Goal: Task Accomplishment & Management: Manage account settings

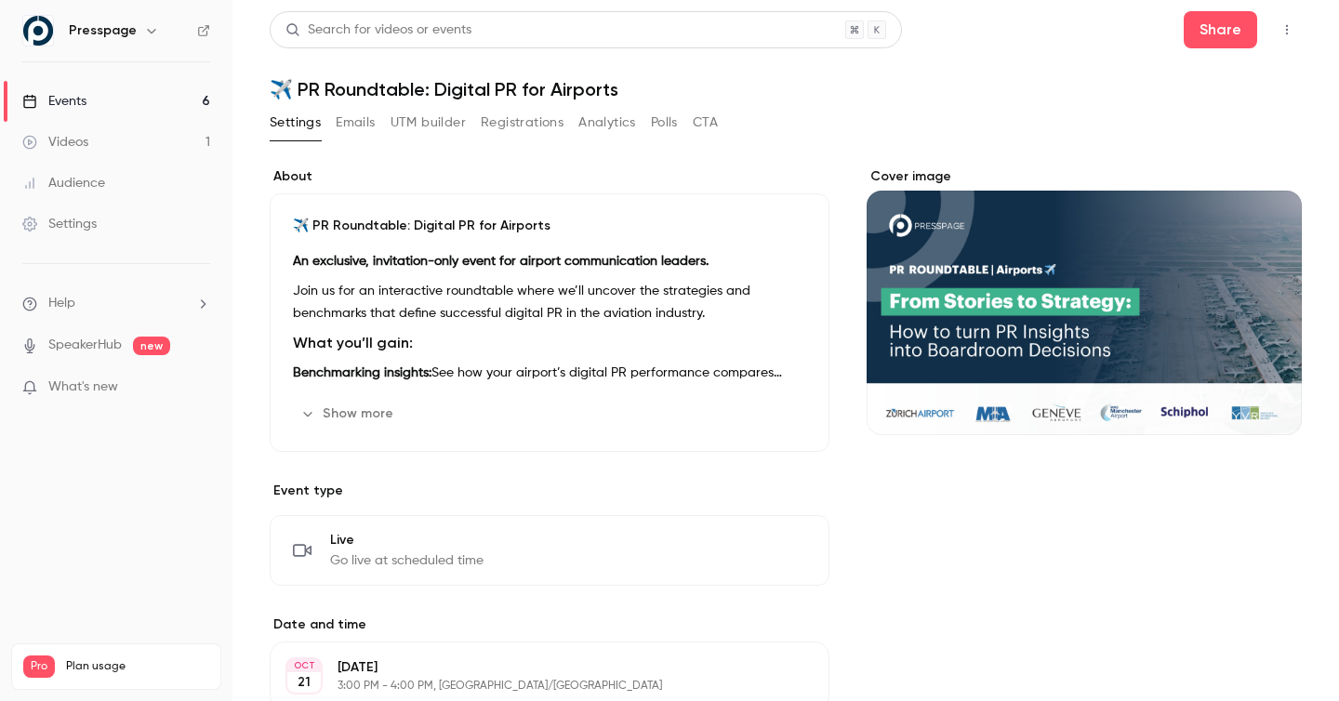
click at [522, 126] on button "Registrations" at bounding box center [522, 123] width 83 height 30
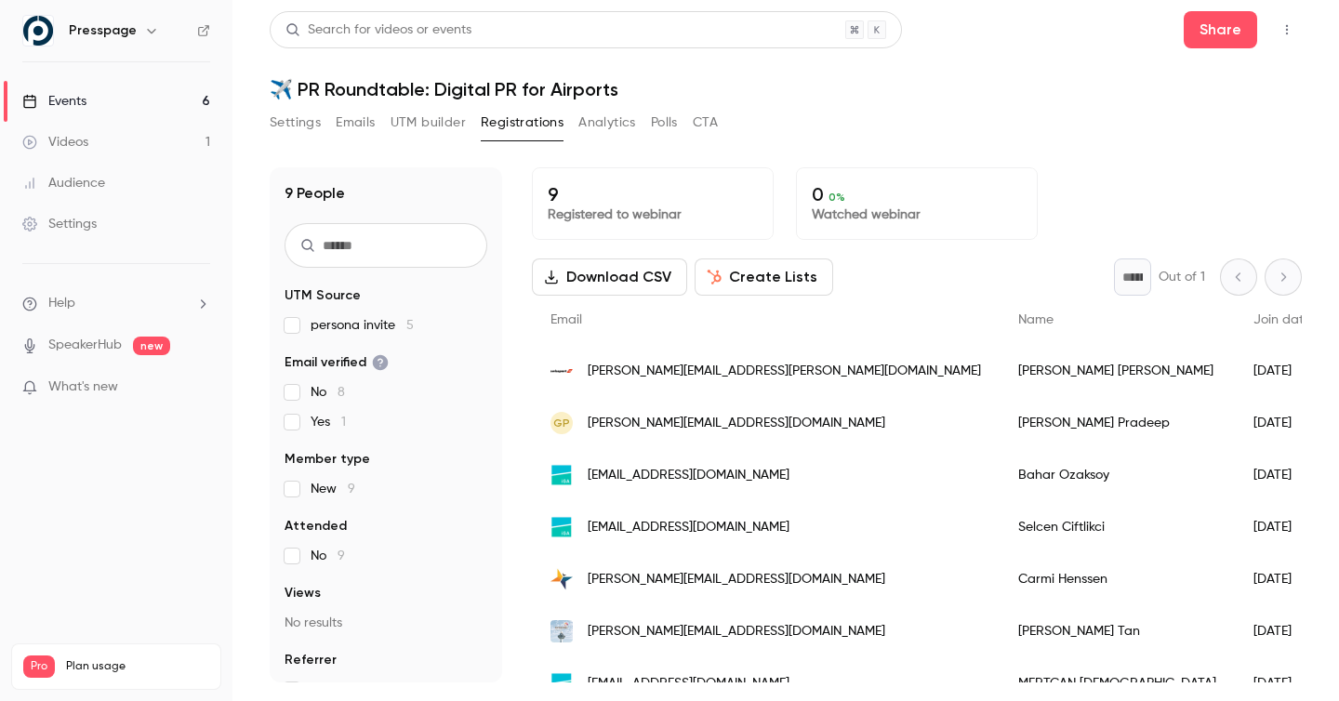
scroll to position [121, 0]
click at [751, 459] on div "[EMAIL_ADDRESS][DOMAIN_NAME]" at bounding box center [766, 475] width 468 height 52
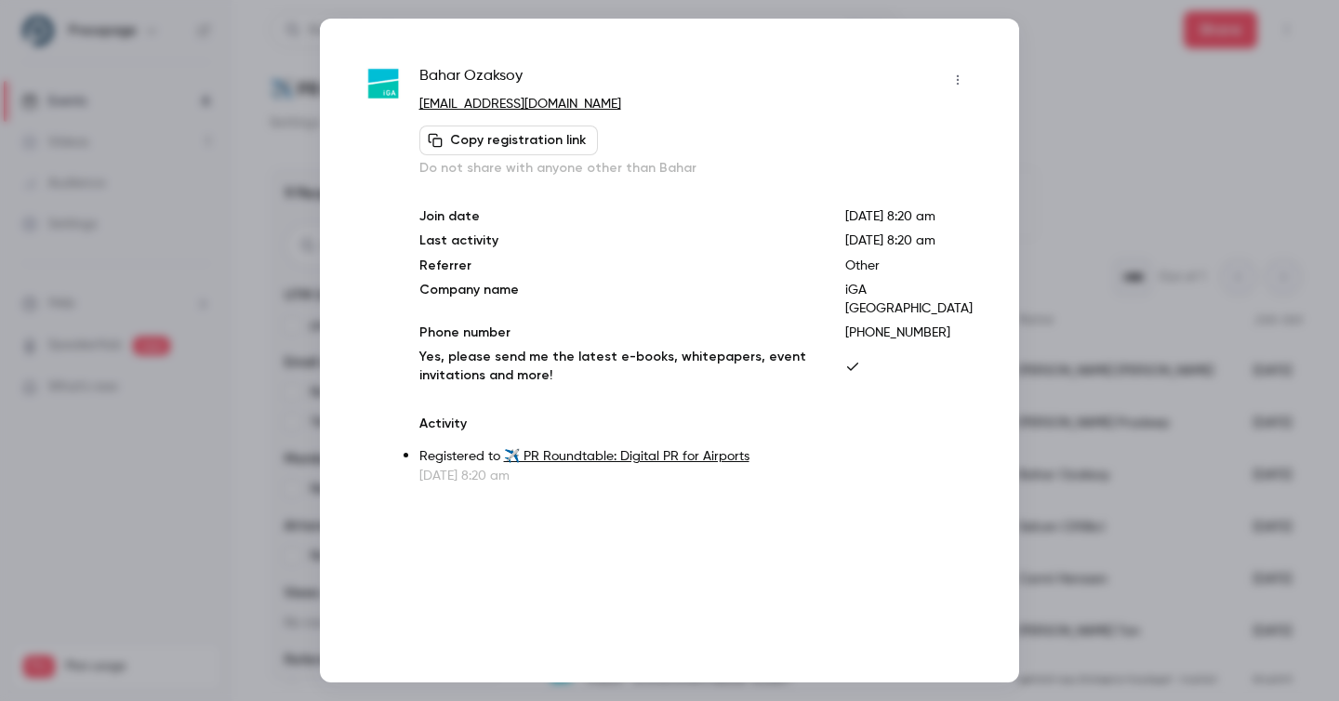
click at [1111, 60] on div at bounding box center [669, 350] width 1339 height 701
